Goal: Transaction & Acquisition: Purchase product/service

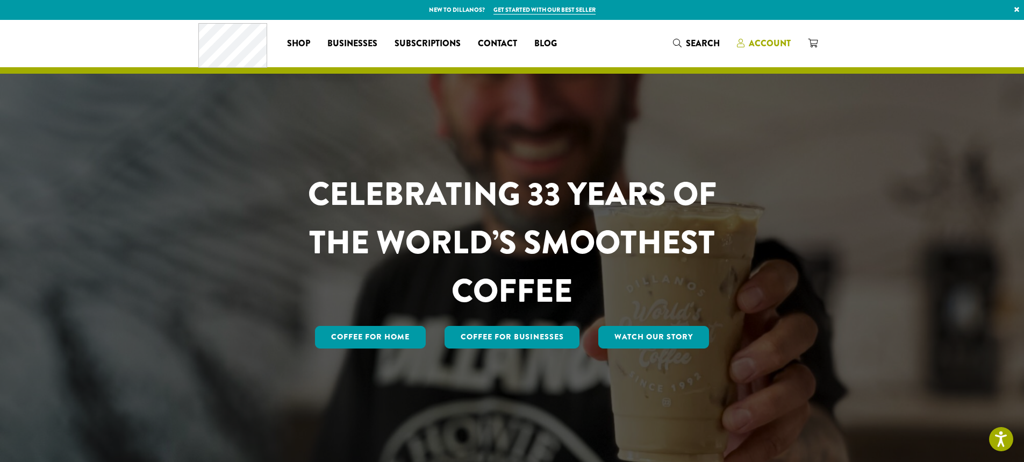
click at [762, 49] on span "Account" at bounding box center [770, 43] width 42 height 12
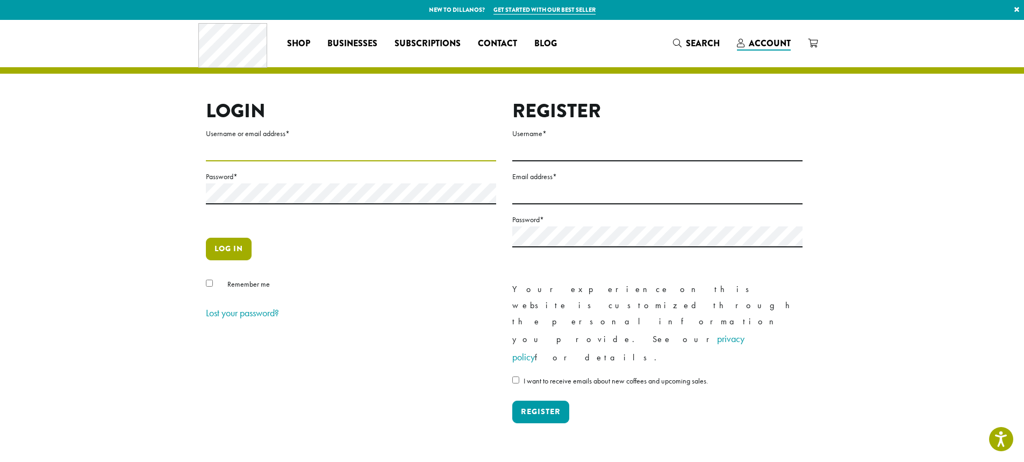
type input "**********"
click at [235, 249] on button "Log in" at bounding box center [229, 249] width 46 height 23
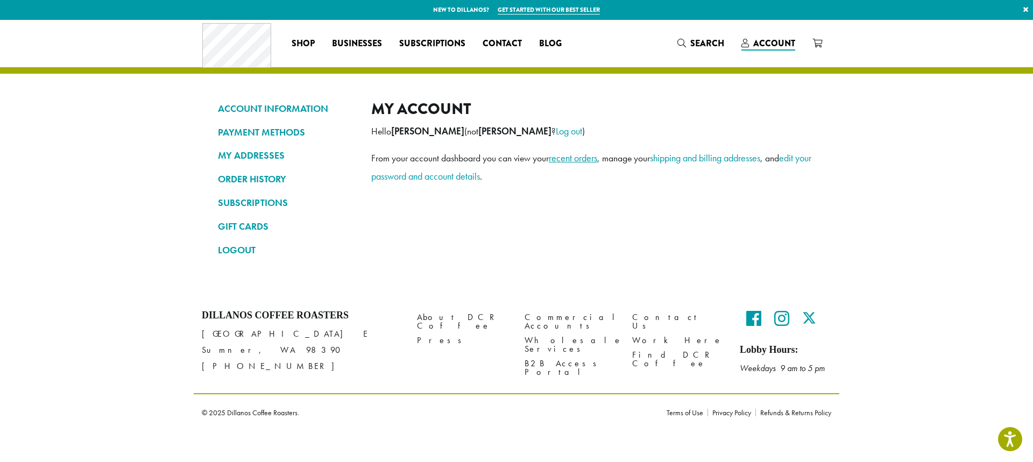
click at [567, 162] on link "recent orders" at bounding box center [573, 158] width 48 height 12
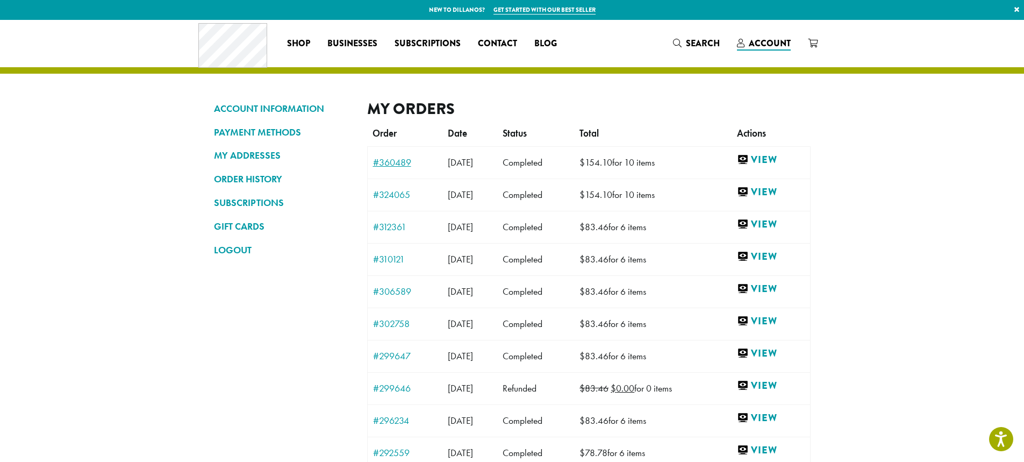
click at [402, 164] on link "#360489" at bounding box center [405, 163] width 64 height 10
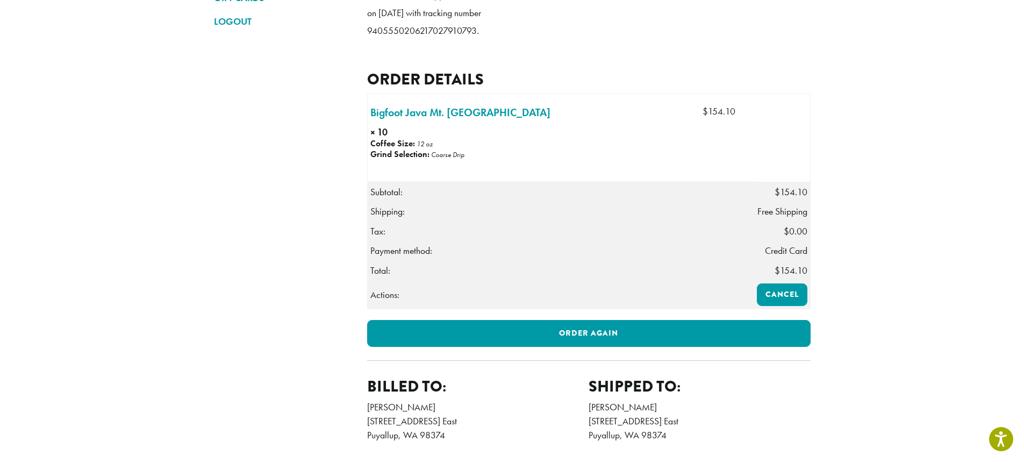
scroll to position [230, 0]
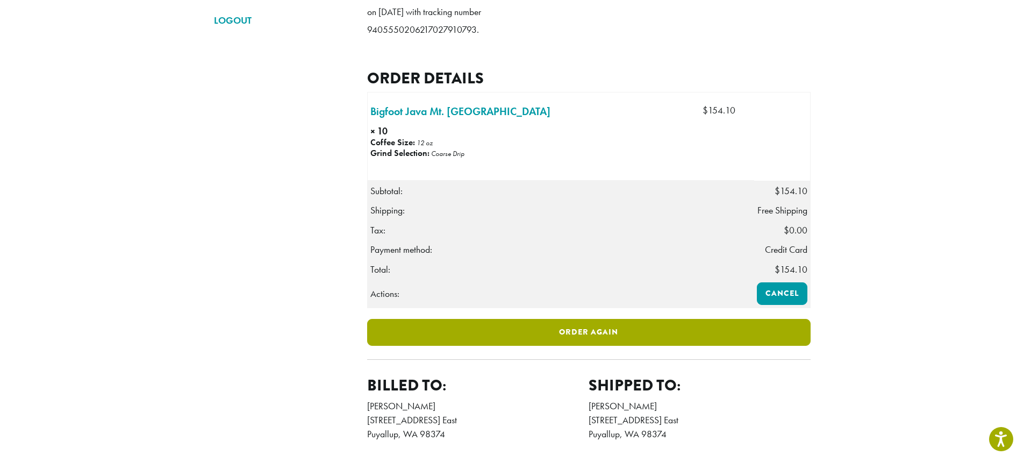
click at [575, 346] on link "Order again" at bounding box center [589, 332] width 444 height 27
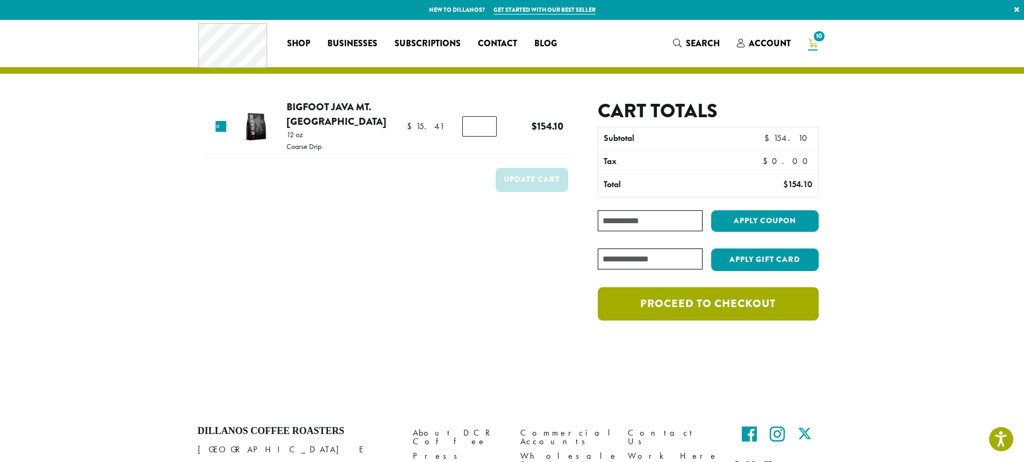
click at [672, 302] on link "Proceed to checkout" at bounding box center [708, 303] width 220 height 33
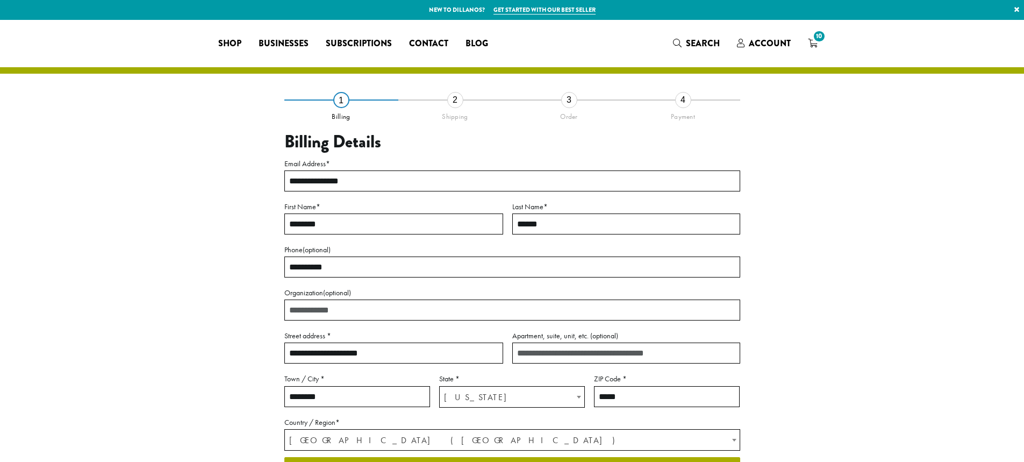
select select "**"
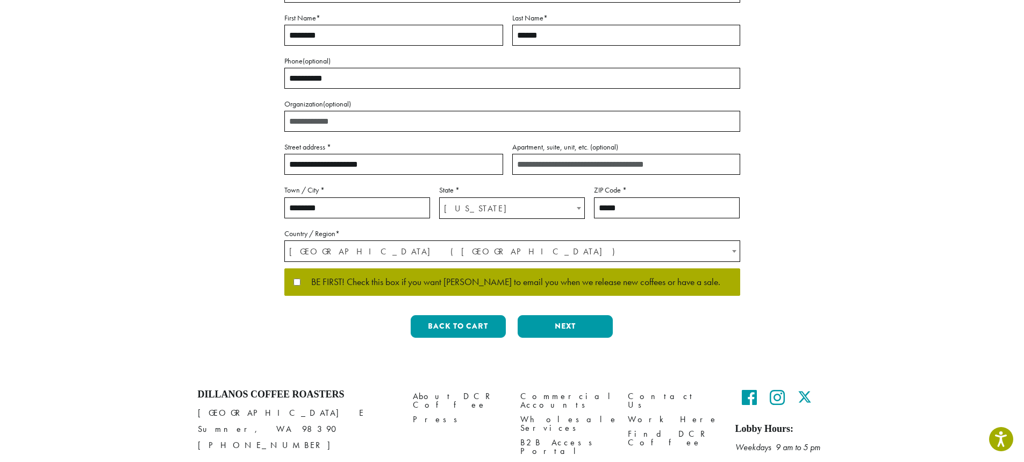
scroll to position [189, 0]
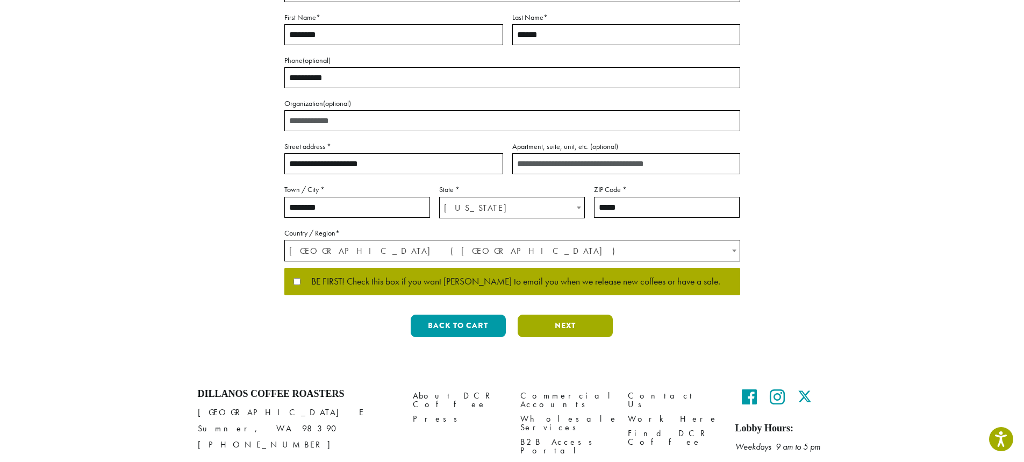
click at [570, 322] on button "Next" at bounding box center [565, 326] width 95 height 23
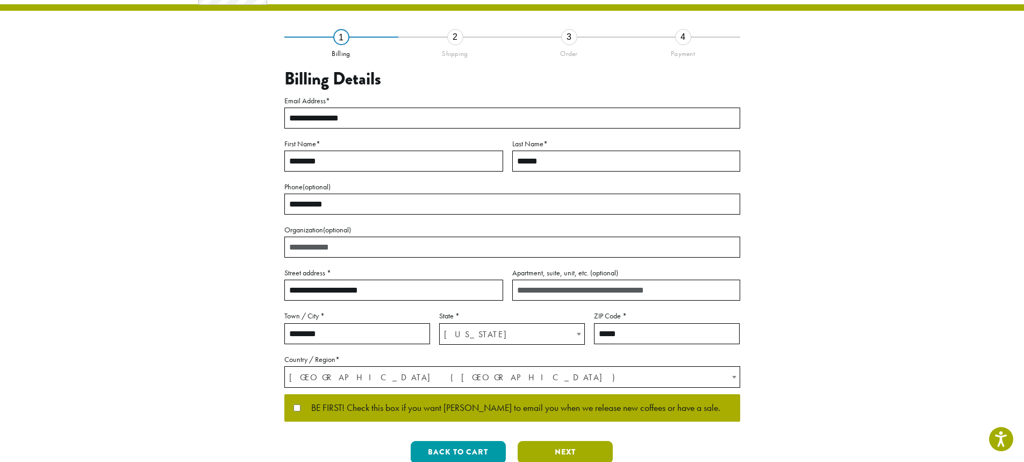
scroll to position [0, 0]
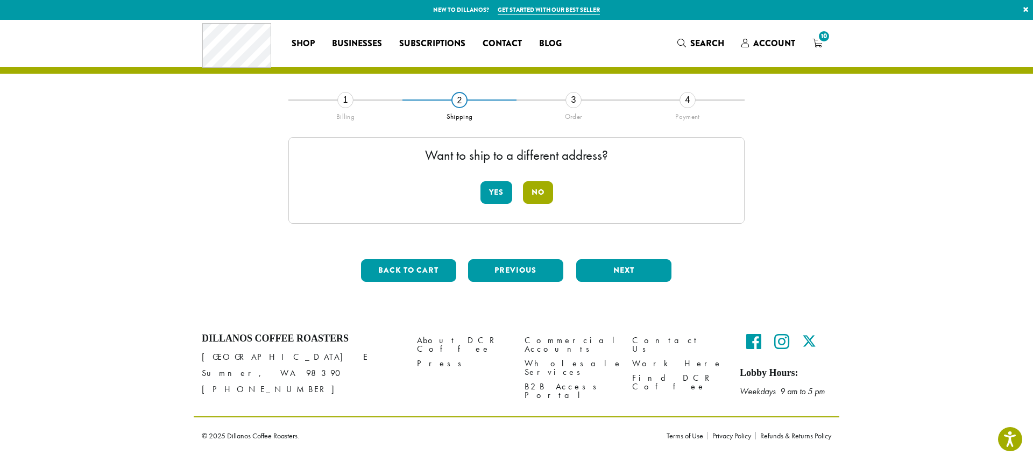
click at [536, 198] on button "No" at bounding box center [538, 192] width 30 height 23
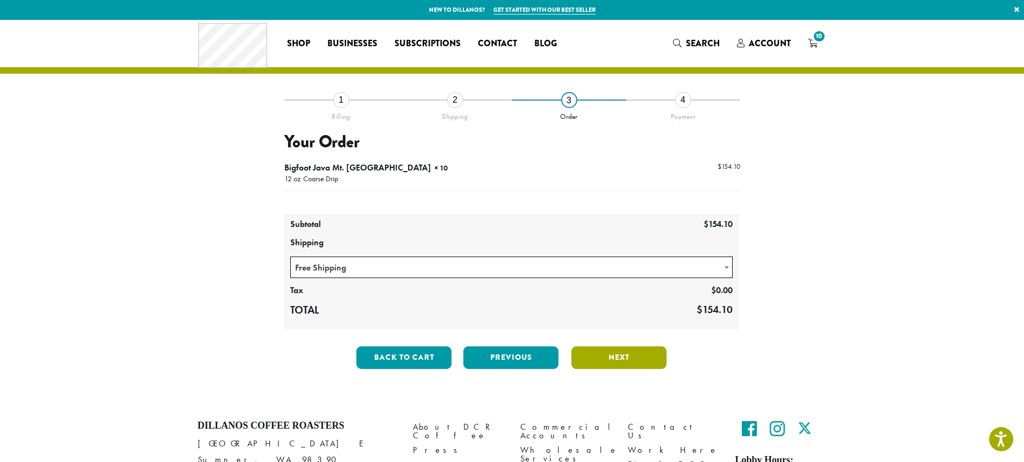
click at [603, 356] on button "Next" at bounding box center [619, 357] width 95 height 23
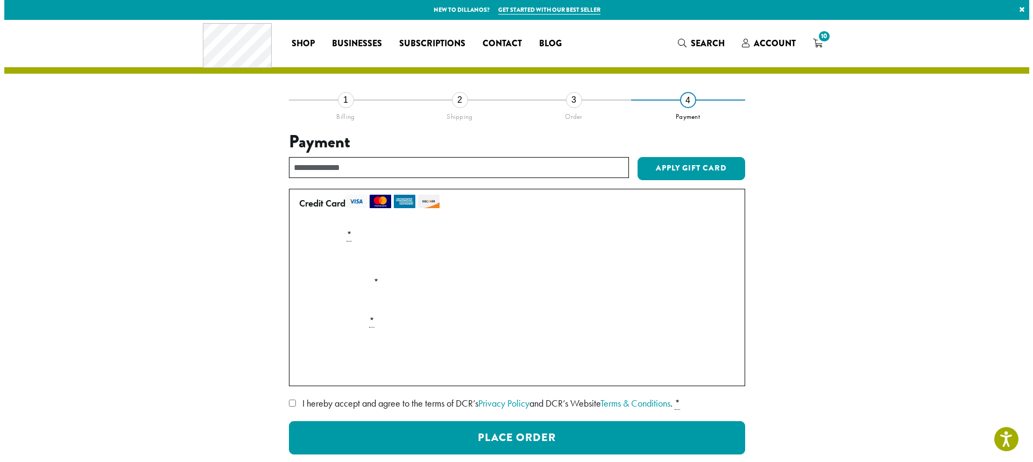
scroll to position [83, 0]
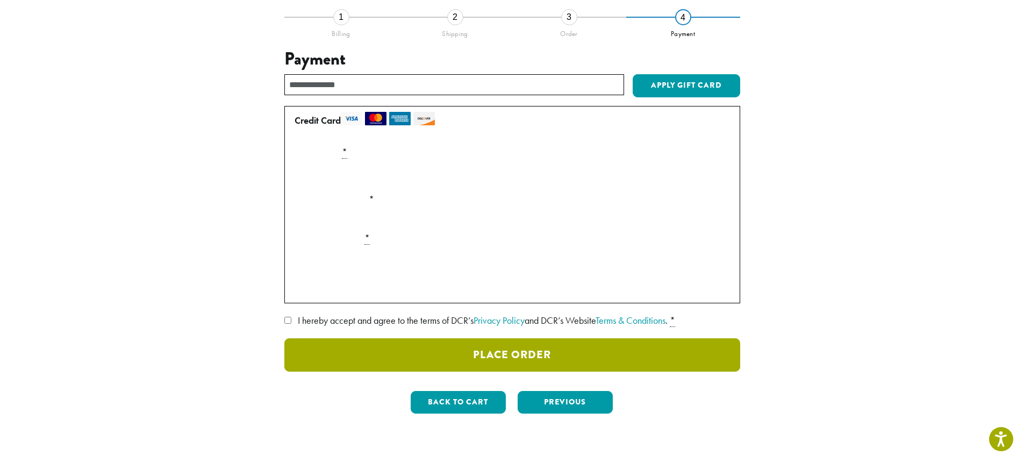
click at [474, 351] on button "Place Order" at bounding box center [512, 354] width 456 height 33
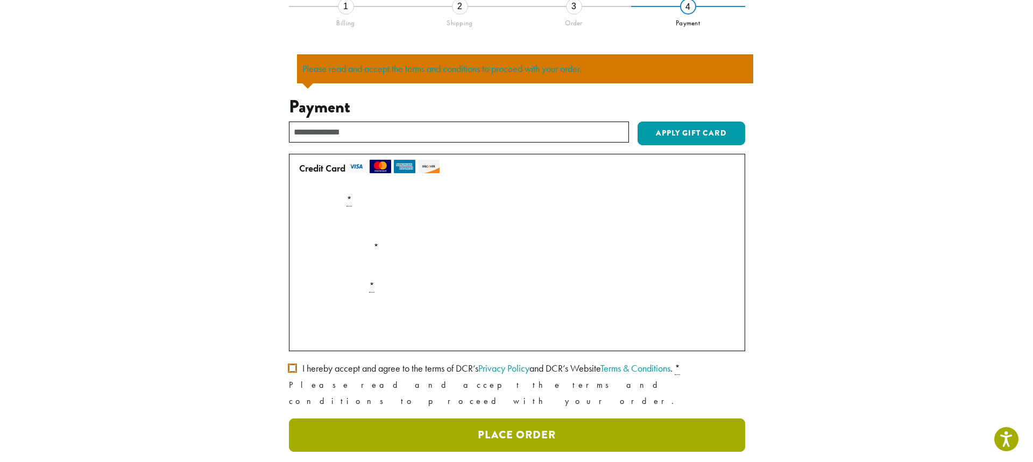
scroll to position [94, 0]
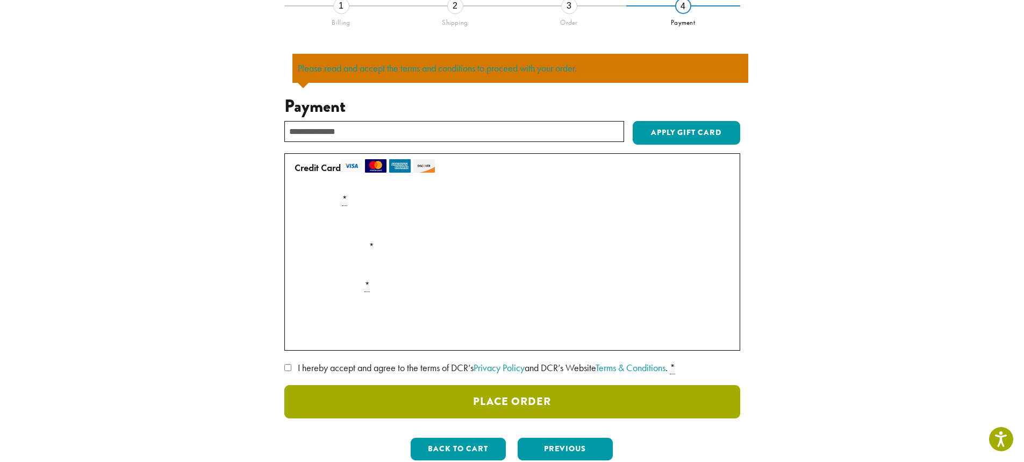
click at [473, 400] on button "Place Order" at bounding box center [512, 401] width 456 height 33
